Goal: Ask a question

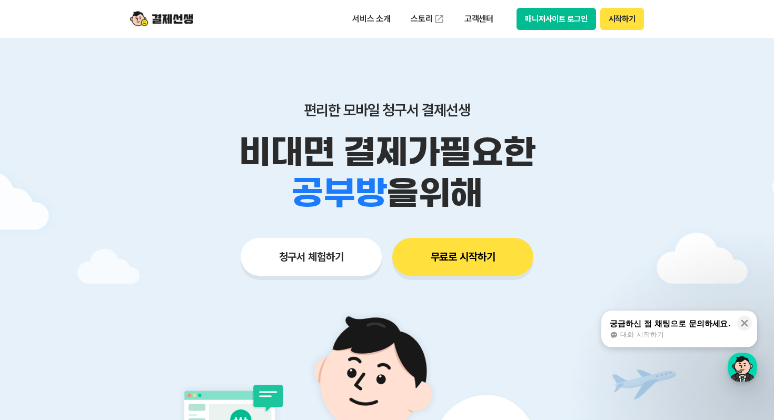
click at [559, 27] on button "매니저사이트 로그인" at bounding box center [556, 19] width 80 height 22
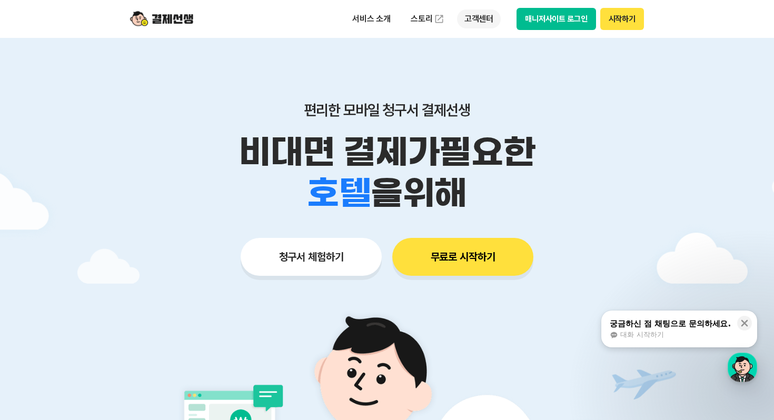
click at [475, 19] on p "고객센터" at bounding box center [479, 18] width 44 height 19
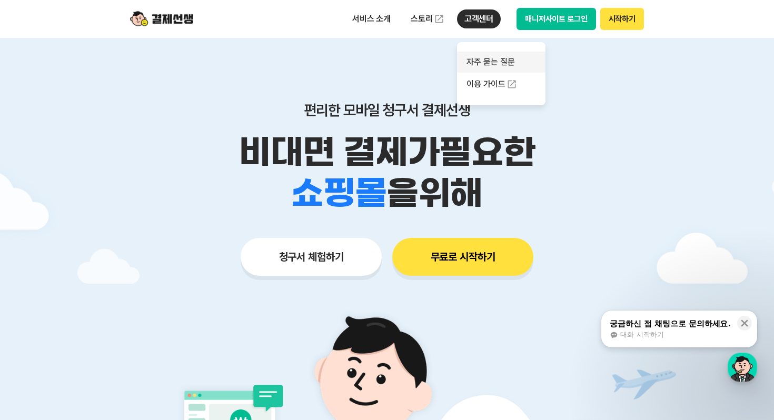
click at [482, 62] on link "자주 묻는 질문" at bounding box center [501, 62] width 88 height 21
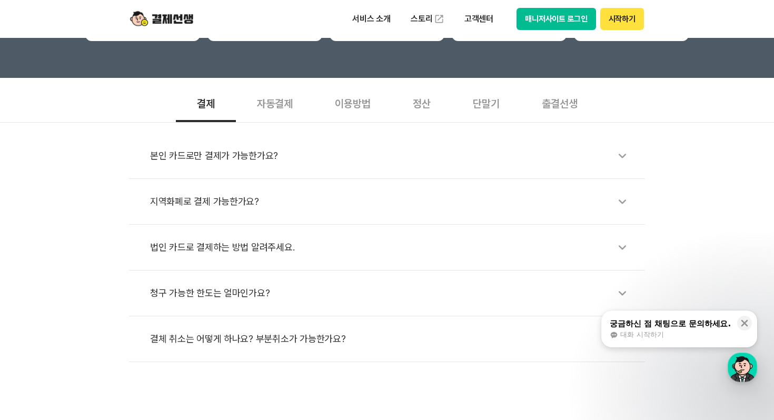
scroll to position [310, 0]
click at [495, 102] on div "단말기" at bounding box center [486, 102] width 69 height 39
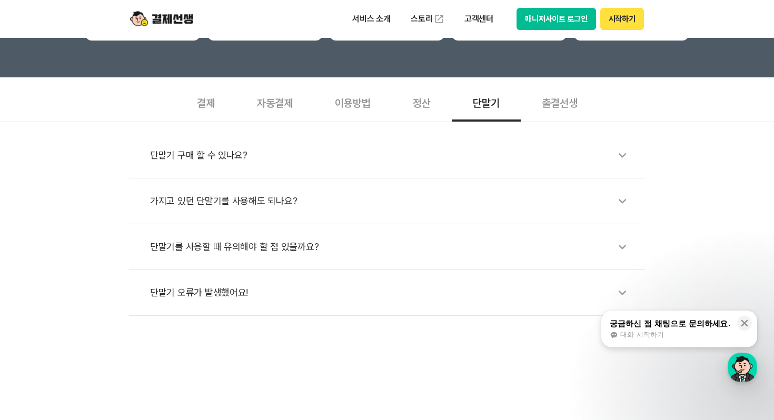
click at [463, 140] on li "단말기 구매 할 수 있나요?" at bounding box center [387, 156] width 516 height 46
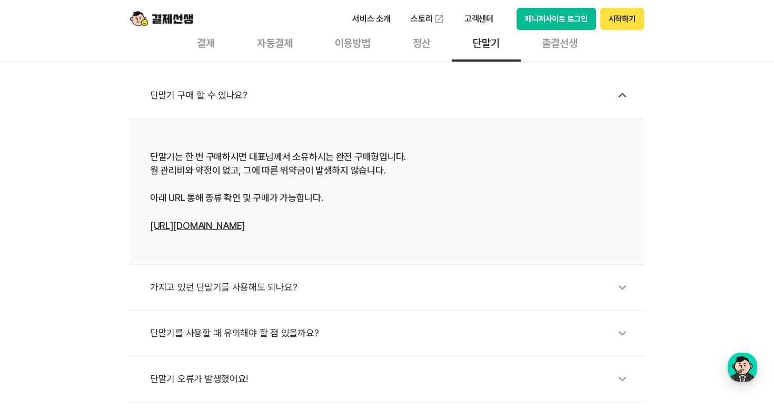
scroll to position [380, 0]
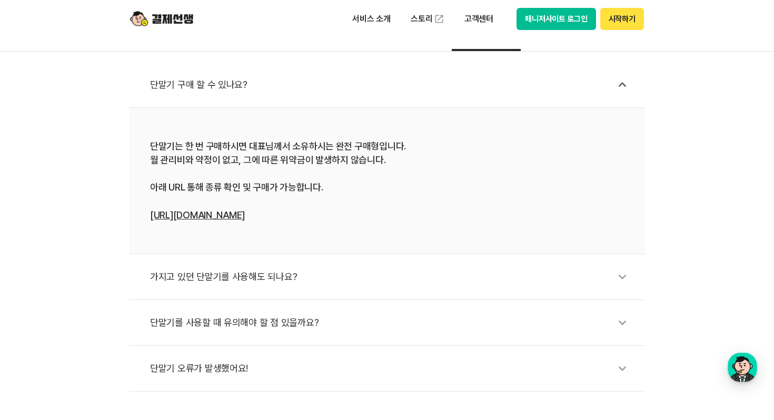
click at [245, 218] on link "[URL][DOMAIN_NAME]" at bounding box center [197, 215] width 95 height 11
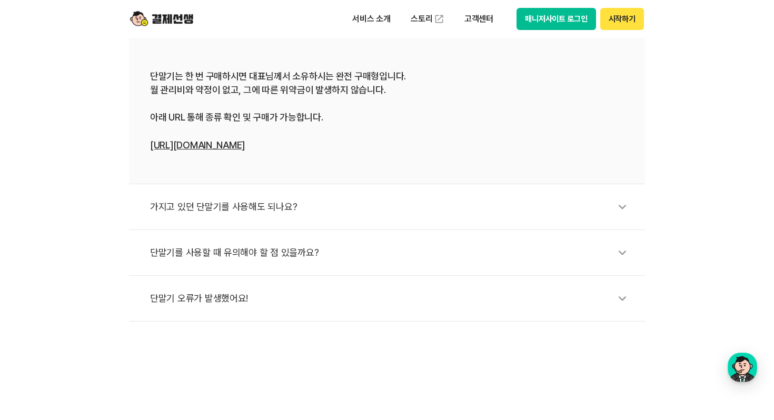
scroll to position [451, 0]
click at [230, 211] on div "가지고 있던 단말기를 사용해도 되나요?" at bounding box center [392, 206] width 484 height 24
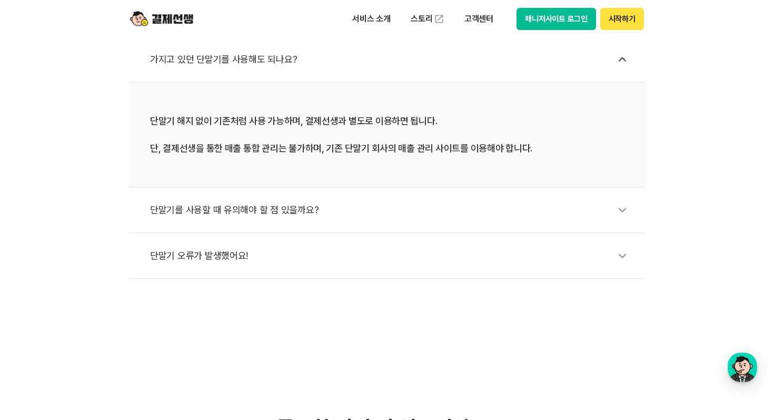
click at [227, 218] on div "단말기를 사용할 때 유의해야 할 점 있을까요?" at bounding box center [392, 210] width 484 height 24
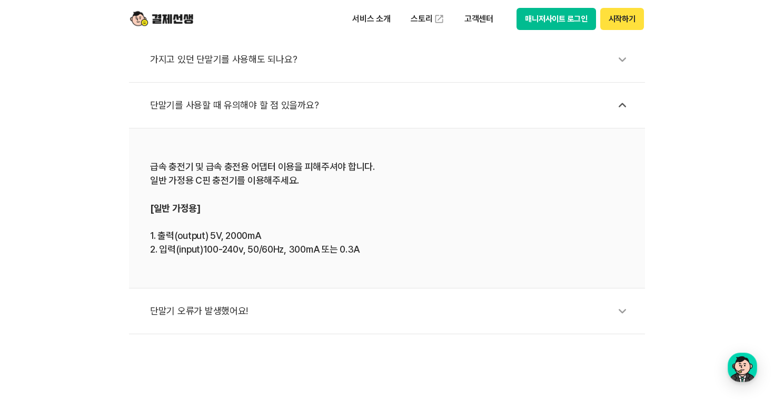
click at [214, 314] on div "단말기 오류가 발생했어요!" at bounding box center [392, 311] width 484 height 24
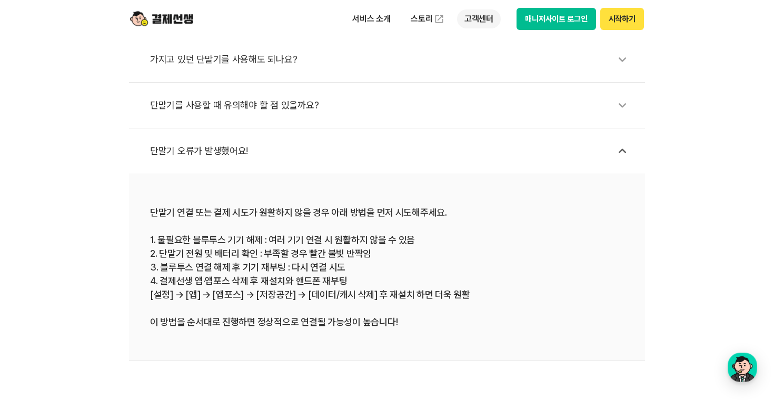
click at [479, 22] on p "고객센터" at bounding box center [479, 18] width 44 height 19
click at [483, 62] on link "자주 묻는 질문" at bounding box center [501, 62] width 88 height 21
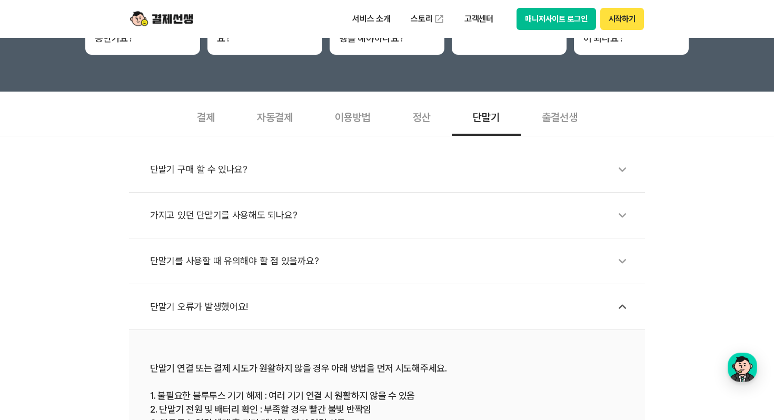
scroll to position [299, 0]
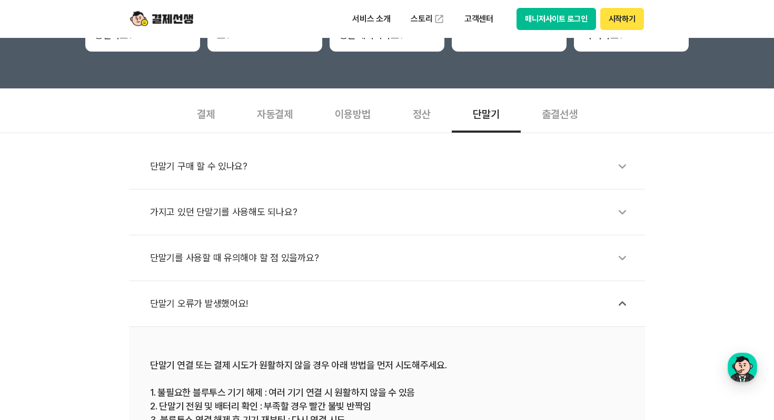
click at [577, 107] on div "출결선생" at bounding box center [560, 113] width 78 height 39
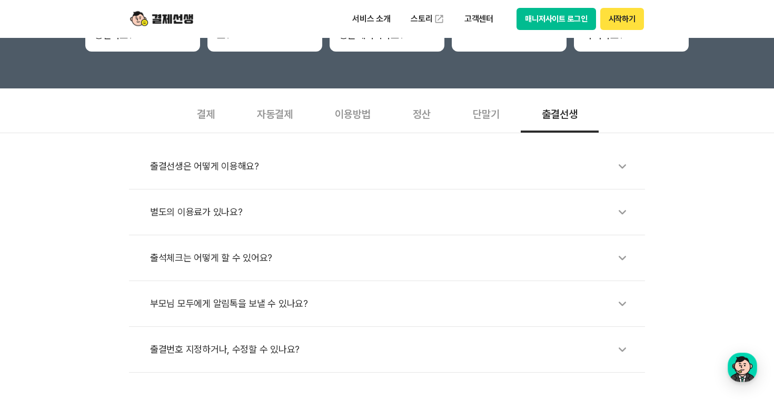
click at [335, 170] on div "출결선생은 어떻게 이용해요?" at bounding box center [392, 166] width 484 height 24
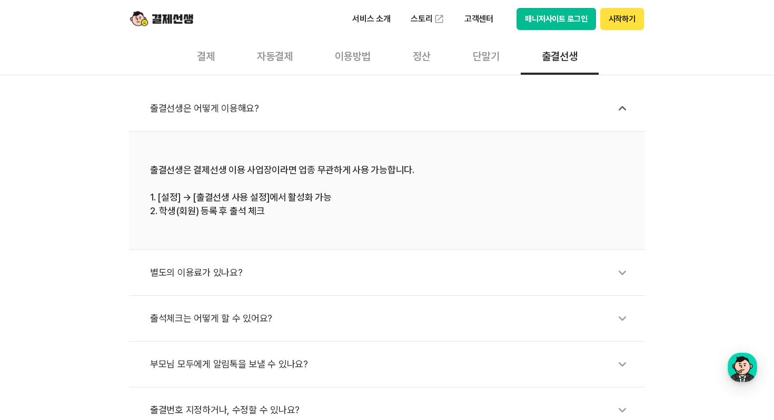
scroll to position [361, 0]
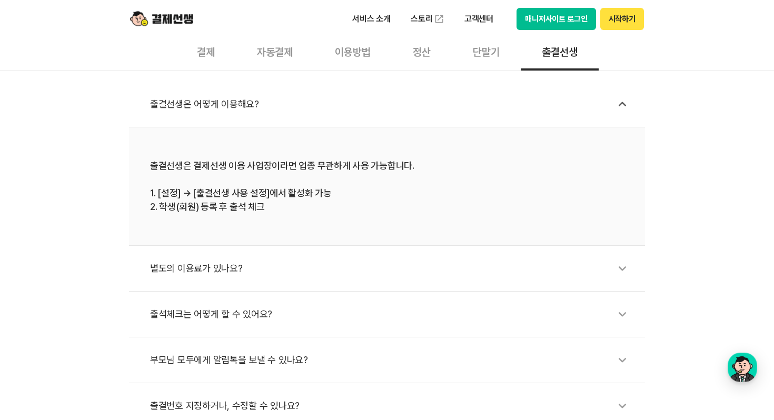
click at [354, 264] on div "별도의 이용료가 있나요?" at bounding box center [392, 268] width 484 height 24
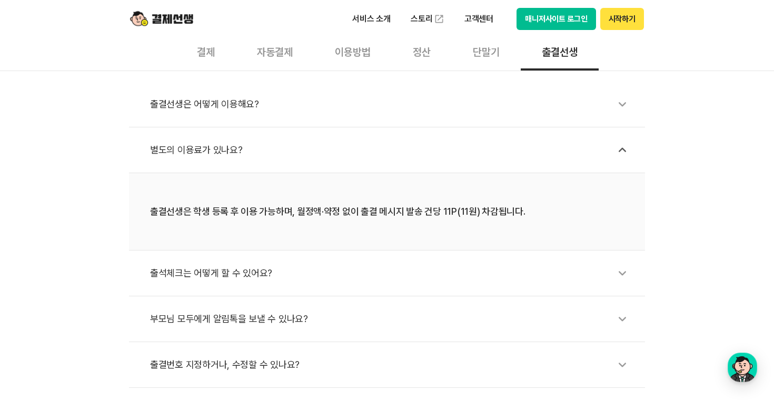
click at [355, 278] on div "출석체크는 어떻게 할 수 있어요?" at bounding box center [392, 273] width 484 height 24
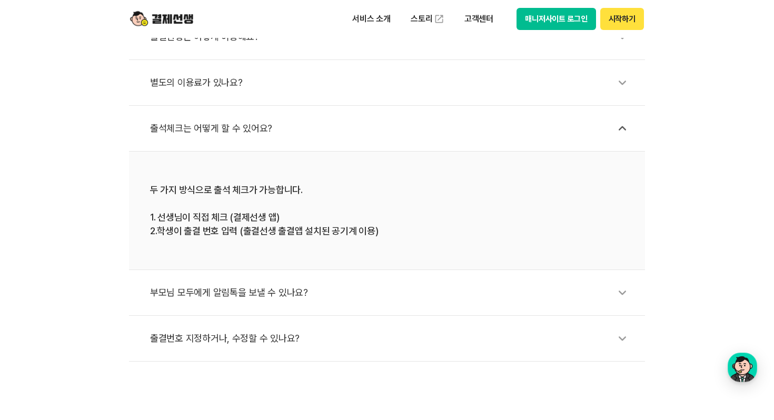
scroll to position [431, 0]
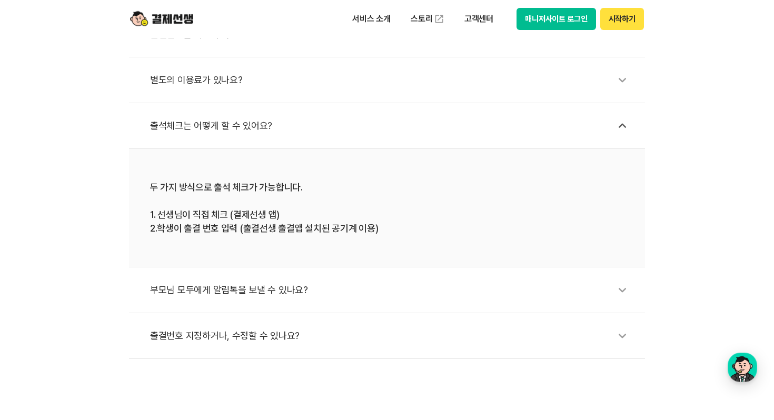
click at [333, 331] on div "출결번호 지정하거나, 수정할 수 있나요?" at bounding box center [392, 336] width 484 height 24
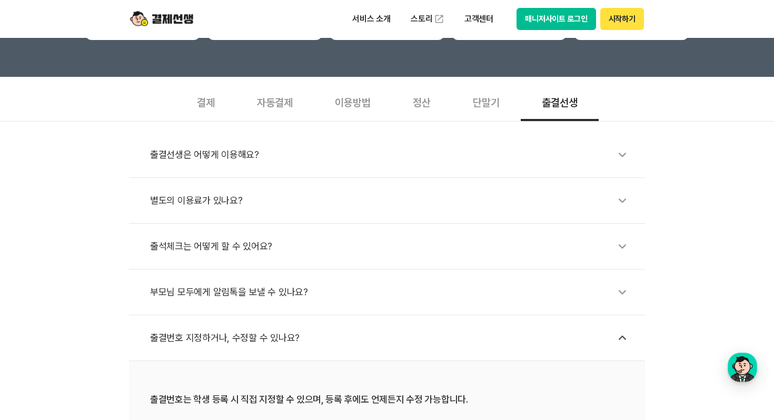
scroll to position [310, 0]
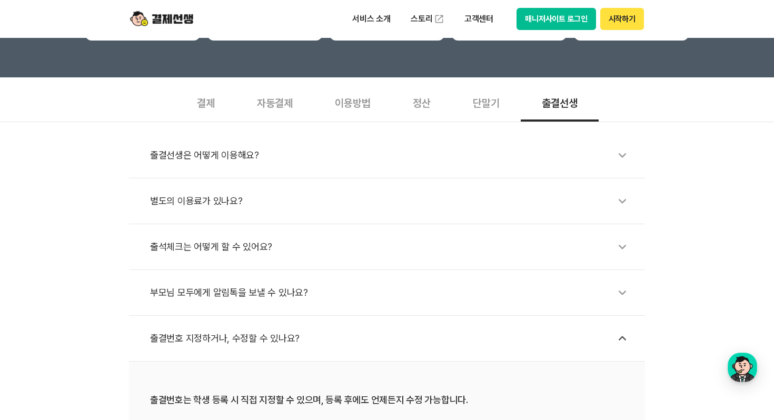
click at [332, 295] on div "부모님 모두에게 알림톡을 보낼 수 있나요?" at bounding box center [392, 293] width 484 height 24
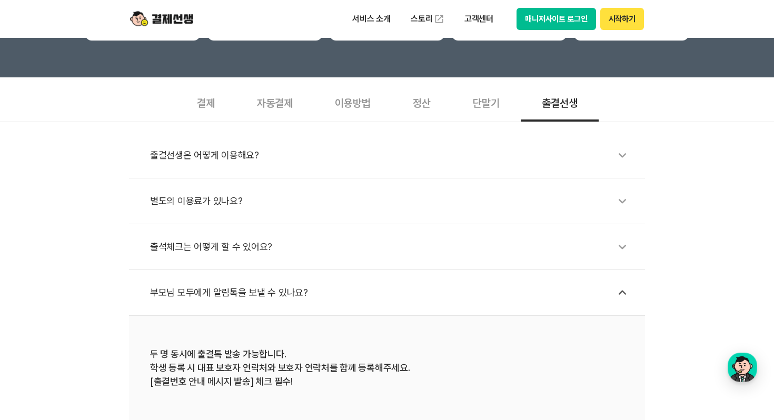
click at [327, 246] on div "출석체크는 어떻게 할 수 있어요?" at bounding box center [392, 247] width 484 height 24
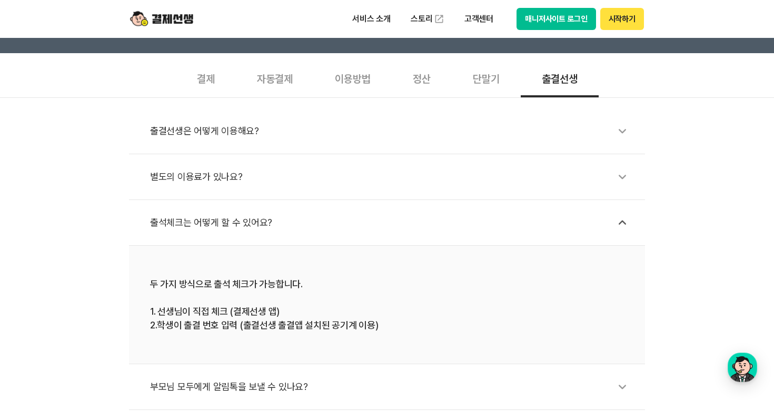
scroll to position [335, 0]
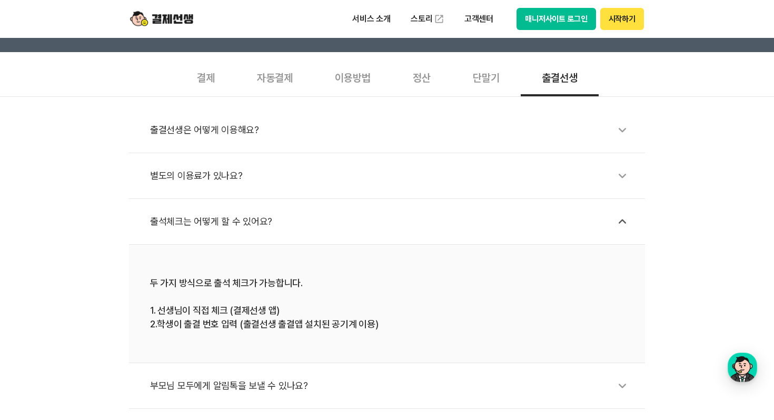
click at [305, 336] on li "두 가지 방식으로 출석 체크가 가능합니다. 1. 선생님이 직접 체크 (결제선생 앱) 2.학생이 출결 번호 입력 (출결선생 출결앱 설치된 공기계…" at bounding box center [387, 304] width 516 height 118
click at [310, 323] on div "두 가지 방식으로 출석 체크가 가능합니다. 1. 선생님이 직접 체크 (결제선생 앱) 2.학생이 출결 번호 입력 (출결선생 출결앱 설치된 공기계…" at bounding box center [387, 303] width 474 height 55
click at [226, 331] on li "두 가지 방식으로 출석 체크가 가능합니다. 1. 선생님이 직접 체크 (결제선생 앱) 2.학생이 출결 번호 입력 (출결선생 출결앱 설치된 공기계…" at bounding box center [387, 304] width 516 height 118
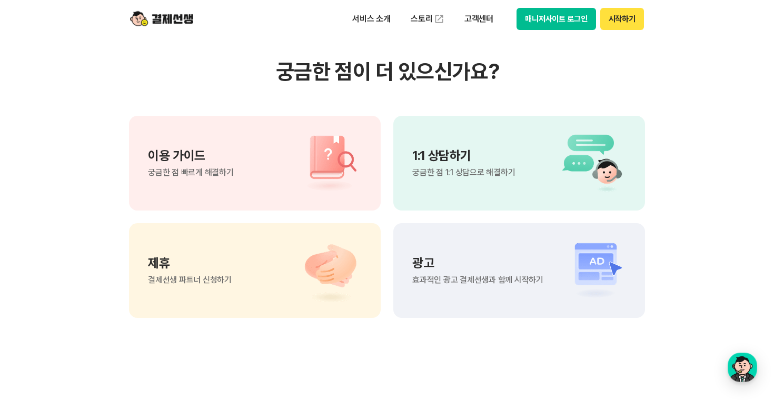
scroll to position [897, 0]
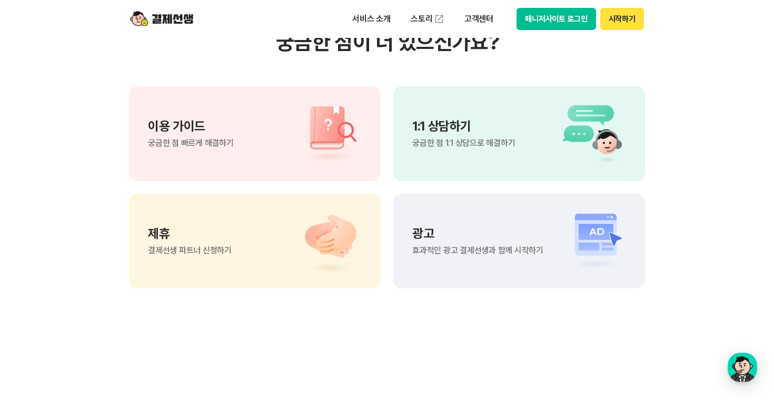
click at [451, 155] on div "1:1 상담하기 궁금한 점 1:1 상담으로 해결하기" at bounding box center [519, 133] width 252 height 95
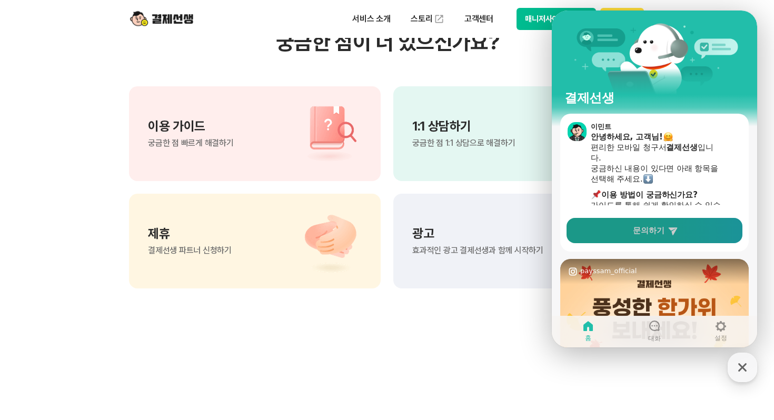
click at [647, 232] on span "문의하기" at bounding box center [649, 230] width 32 height 11
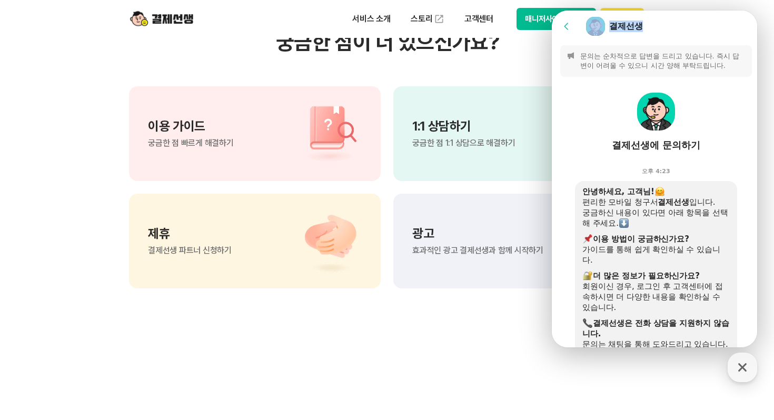
drag, startPoint x: 678, startPoint y: 27, endPoint x: 408, endPoint y: 37, distance: 269.8
click at [552, 11] on html "Go to previous page Chat Room 결제선생 Message List 문의는 순차적으로 답변을 드리고 있습니다. 즉시 답변이 …" at bounding box center [654, 11] width 205 height 0
click at [683, 158] on div "결제선생에 문의하기" at bounding box center [656, 118] width 208 height 82
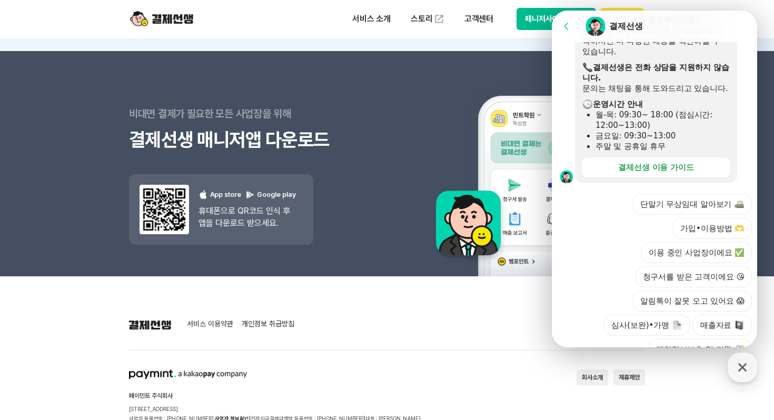
scroll to position [1497, 0]
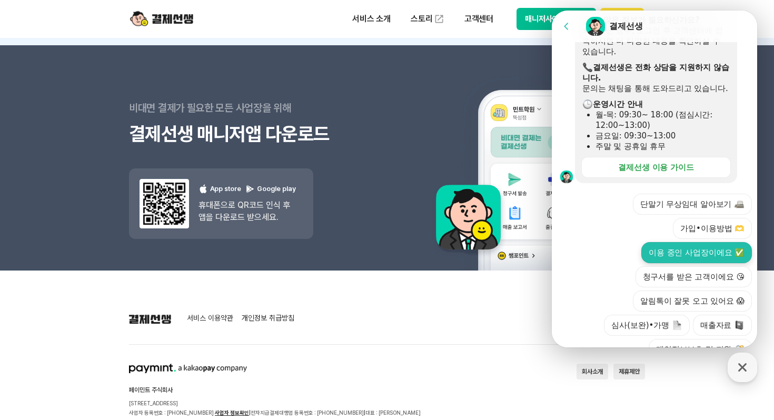
click at [699, 242] on button "이용 중인 사업장이에요 ✅" at bounding box center [696, 252] width 111 height 21
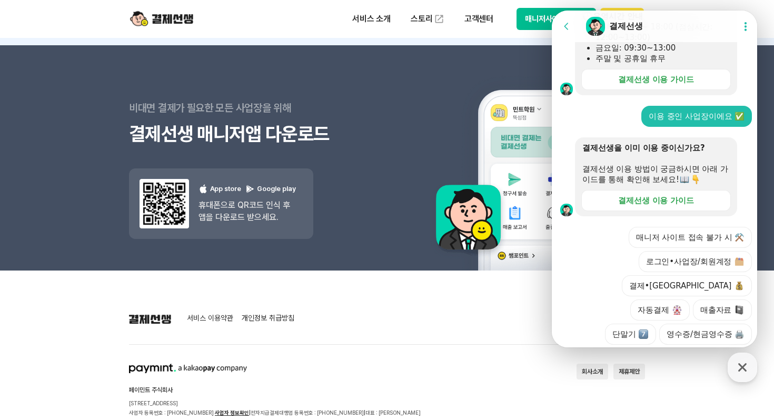
scroll to position [353, 0]
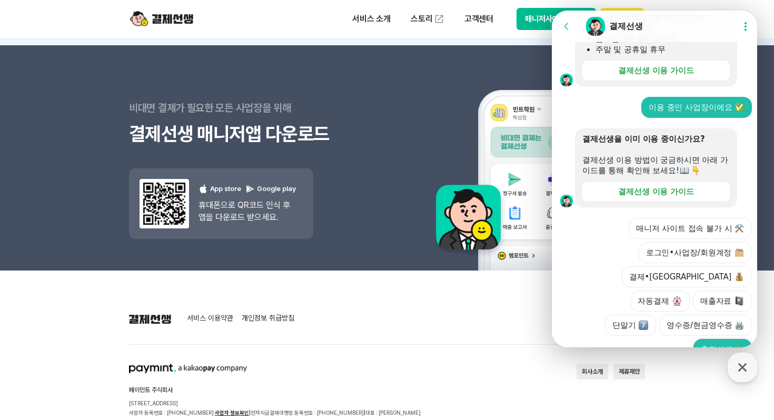
click at [727, 339] on button "출결선생 📯" at bounding box center [722, 349] width 58 height 21
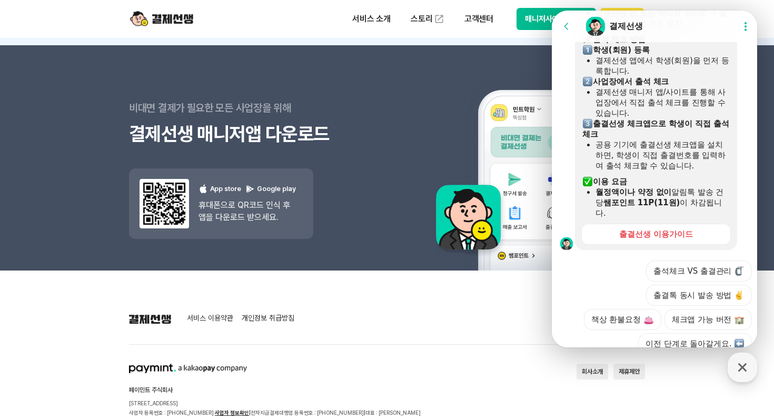
scroll to position [658, 0]
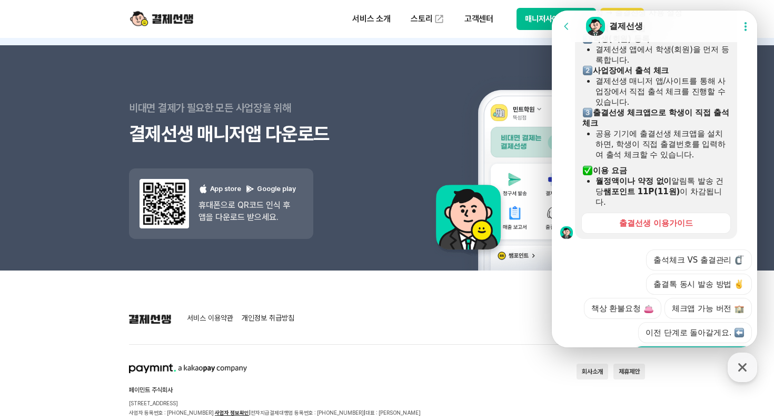
click at [673, 346] on button "매니저에게 추가 문의하기 🙋" at bounding box center [692, 356] width 118 height 21
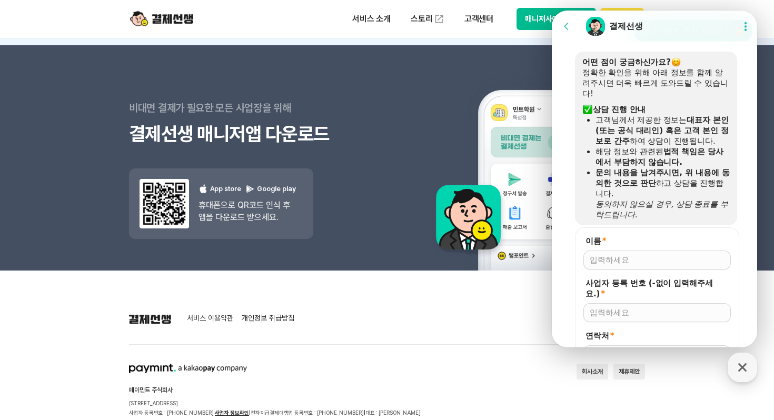
scroll to position [889, 0]
click at [744, 26] on icon at bounding box center [745, 26] width 2 height 9
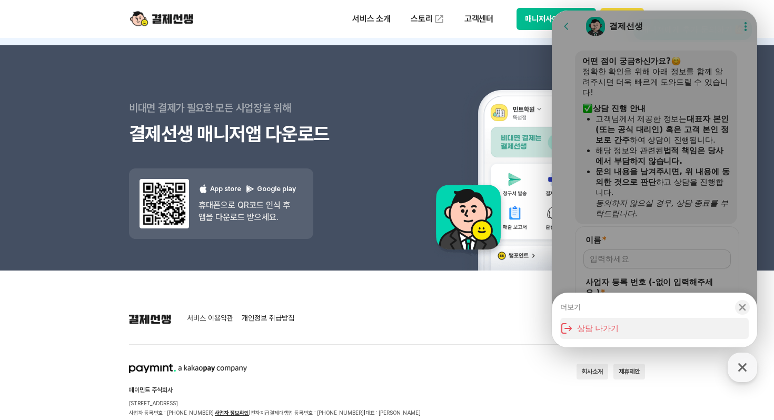
click at [590, 330] on button "상담 나가기" at bounding box center [654, 328] width 188 height 21
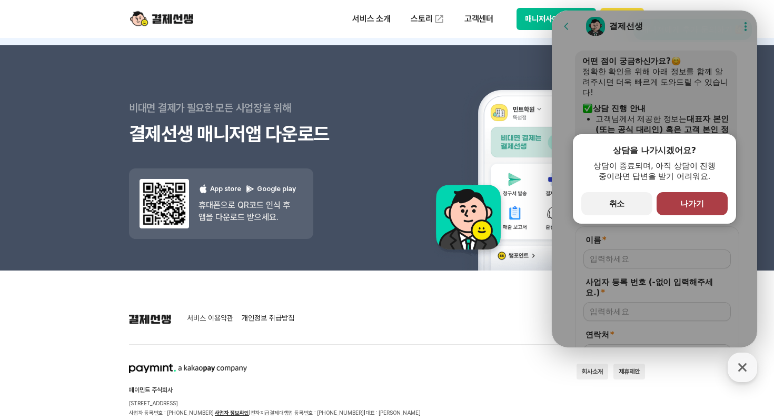
click at [679, 208] on button "primary Button 나가기" at bounding box center [692, 203] width 71 height 23
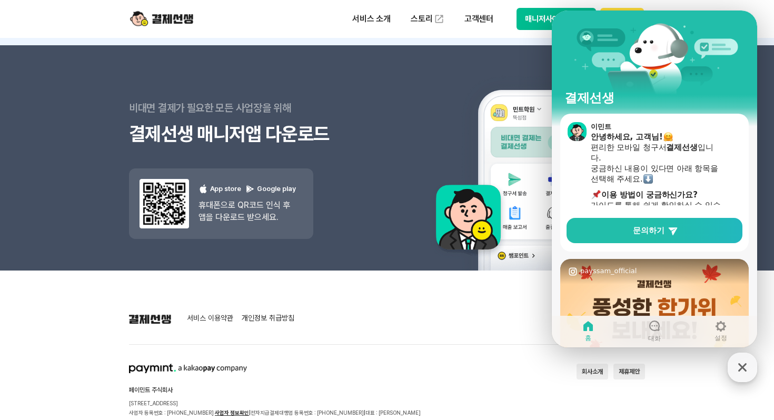
click at [741, 365] on icon "button" at bounding box center [742, 367] width 19 height 19
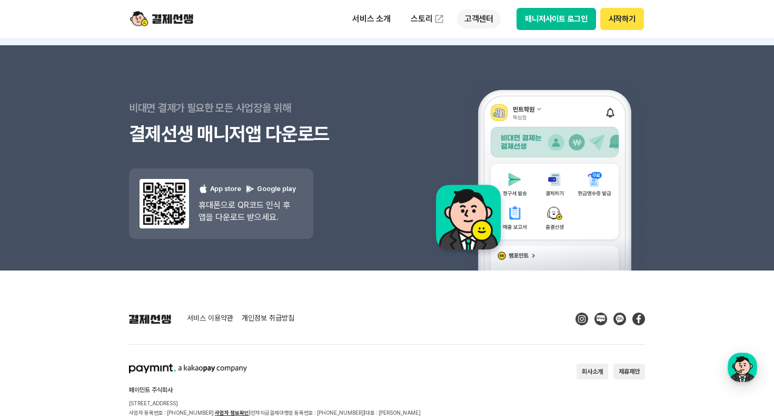
click at [479, 24] on p "고객센터" at bounding box center [479, 18] width 44 height 19
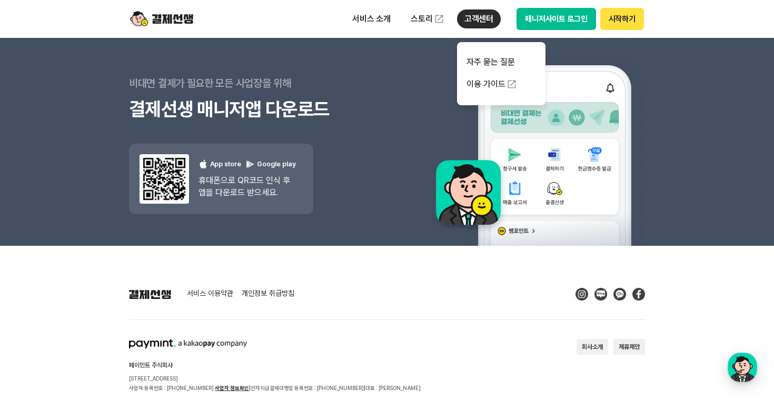
scroll to position [1547, 0]
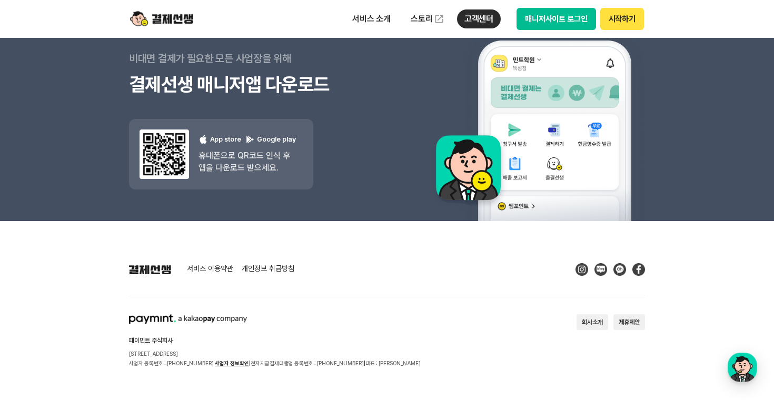
click at [352, 321] on div "페이민트 주식회사 [STREET_ADDRESS] 사업자 등록번호 : [PHONE_NUMBER] 사업자 정보확인 | 전자지급결제대행업 등록번호 …" at bounding box center [275, 341] width 292 height 54
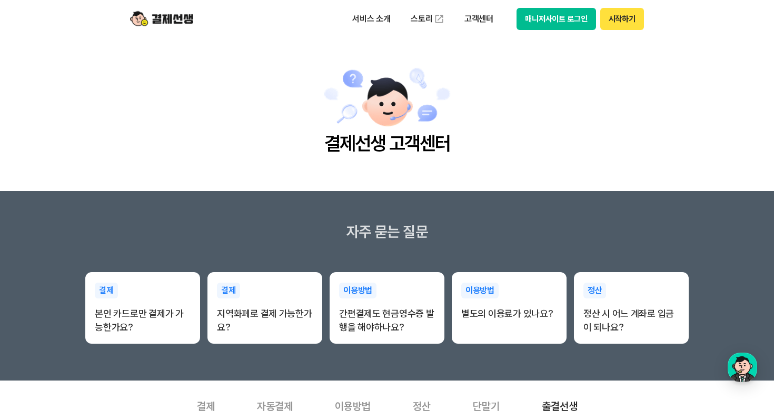
scroll to position [0, 0]
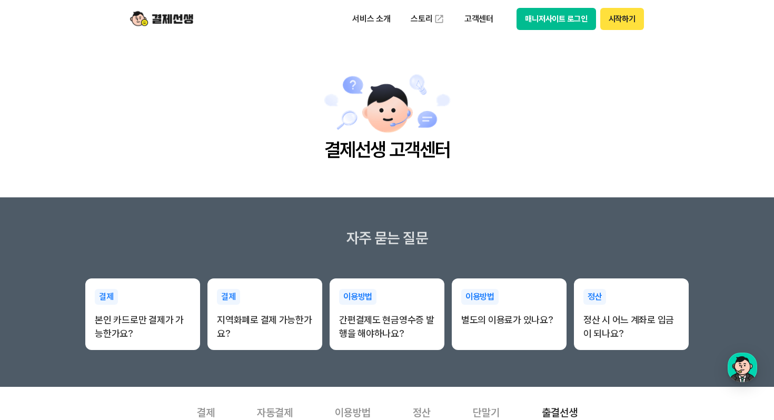
click at [570, 21] on button "매니저사이트 로그인" at bounding box center [556, 19] width 80 height 22
